Goal: Task Accomplishment & Management: Manage account settings

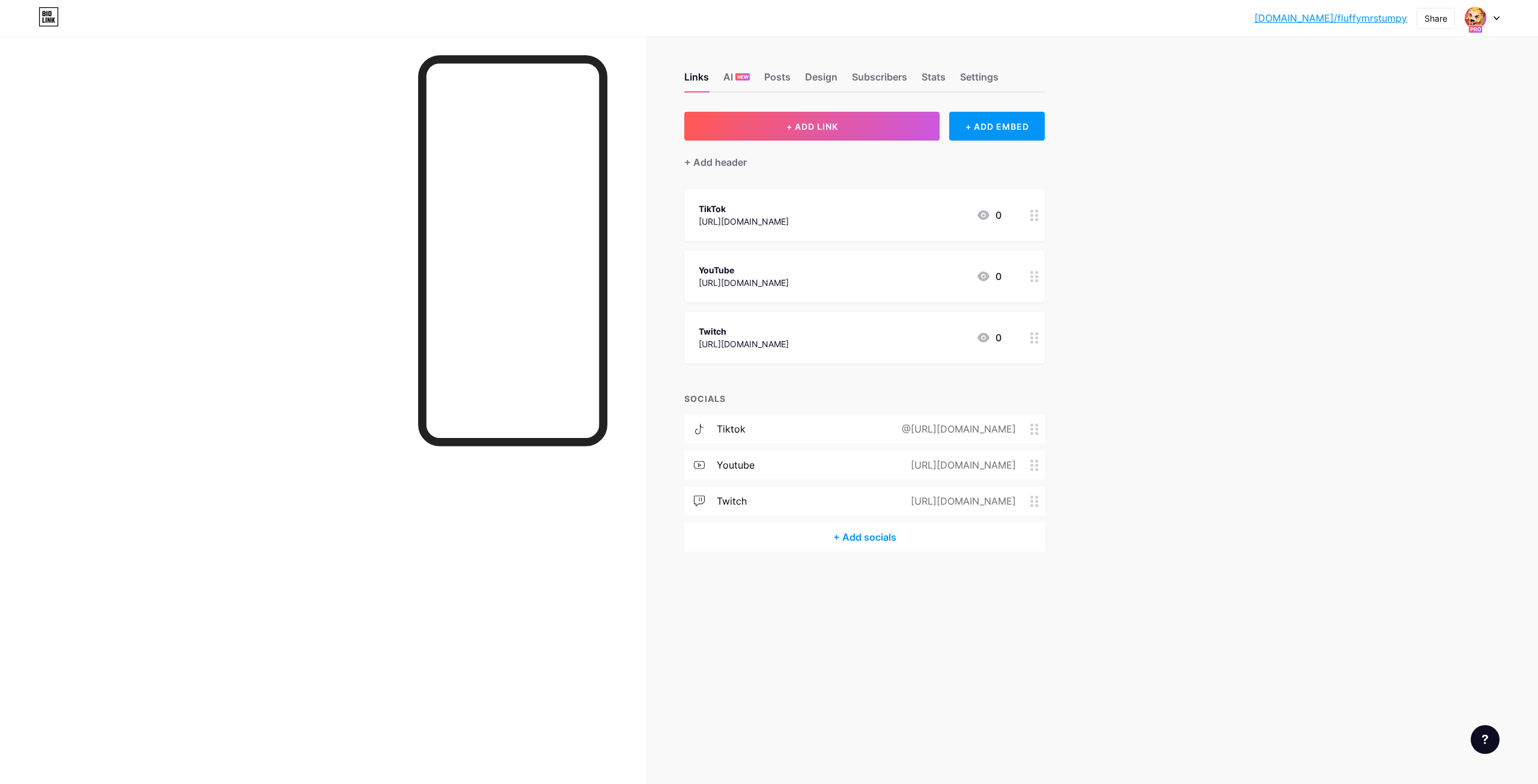
click at [1151, 124] on div "[DOMAIN_NAME]/fluffy... [DOMAIN_NAME]/fluffymrstumpy Share Switch accounts [PER…" at bounding box center [769, 392] width 1538 height 784
click at [1477, 15] on img at bounding box center [1475, 17] width 19 height 19
click at [1421, 78] on div "[DOMAIN_NAME]/fluffymrstumpy" at bounding box center [1430, 83] width 92 height 10
click at [50, 15] on icon at bounding box center [48, 16] width 20 height 19
click at [1311, 417] on div "[DOMAIN_NAME]/fluffy... [DOMAIN_NAME]/fluffymrstumpy Share Switch accounts [PER…" at bounding box center [769, 392] width 1538 height 784
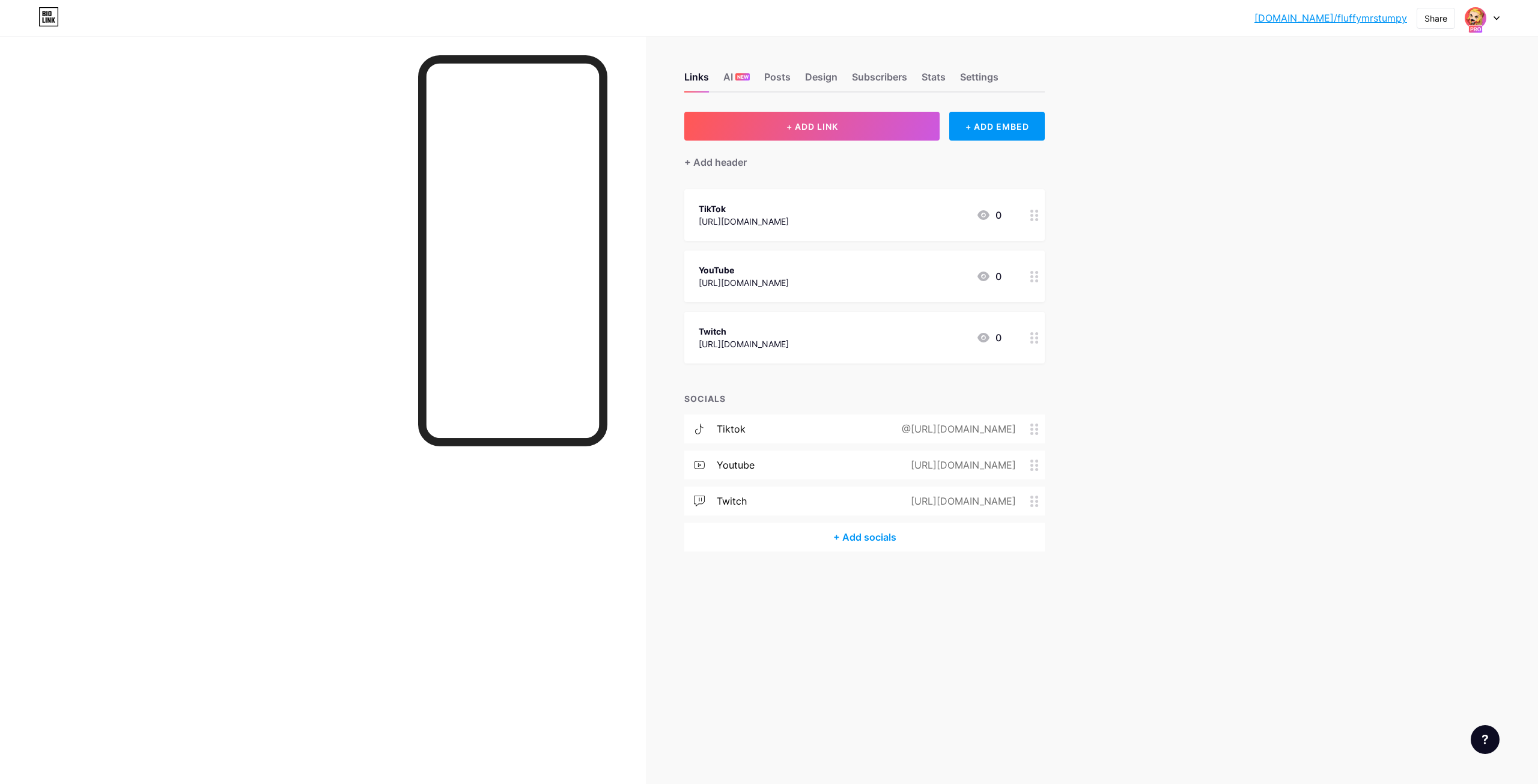
click at [1481, 15] on img at bounding box center [1475, 17] width 19 height 19
click at [1348, 22] on div "bio.link/fluffy... bio.link/fluffymrstumpy" at bounding box center [1330, 18] width 152 height 22
click at [1348, 22] on link "[DOMAIN_NAME]/fluffymrstumpy" at bounding box center [1330, 18] width 152 height 15
